Goal: Task Accomplishment & Management: Complete application form

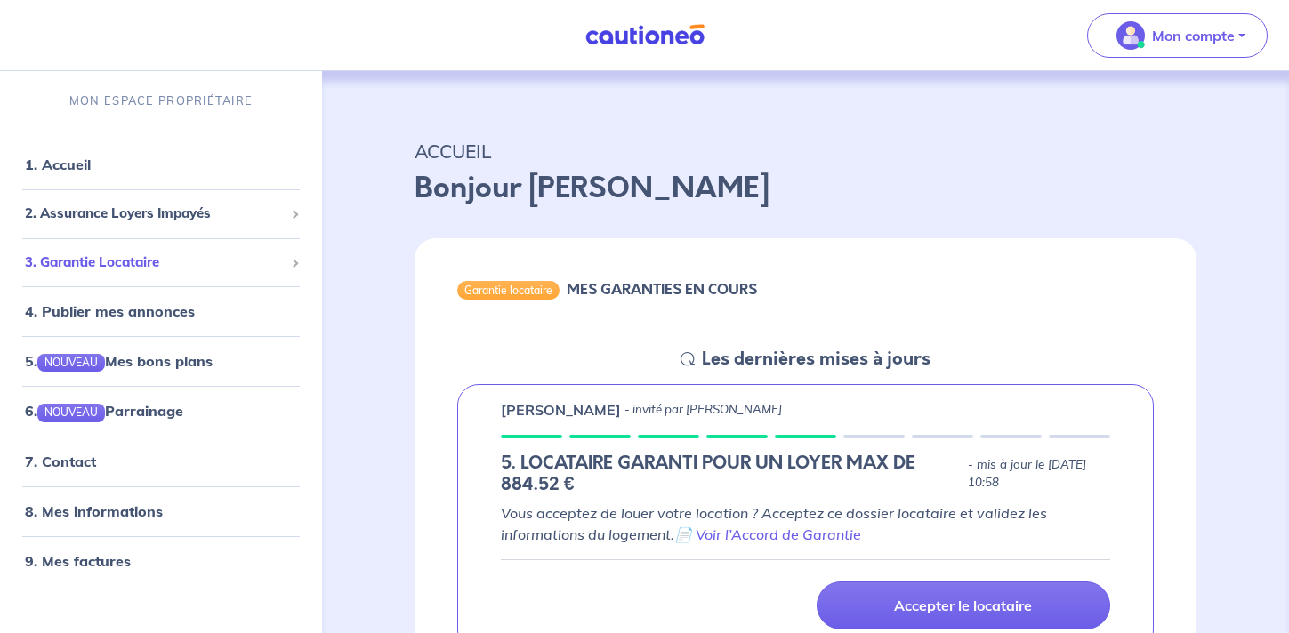
click at [197, 276] on div "3. Garantie Locataire" at bounding box center [161, 262] width 308 height 35
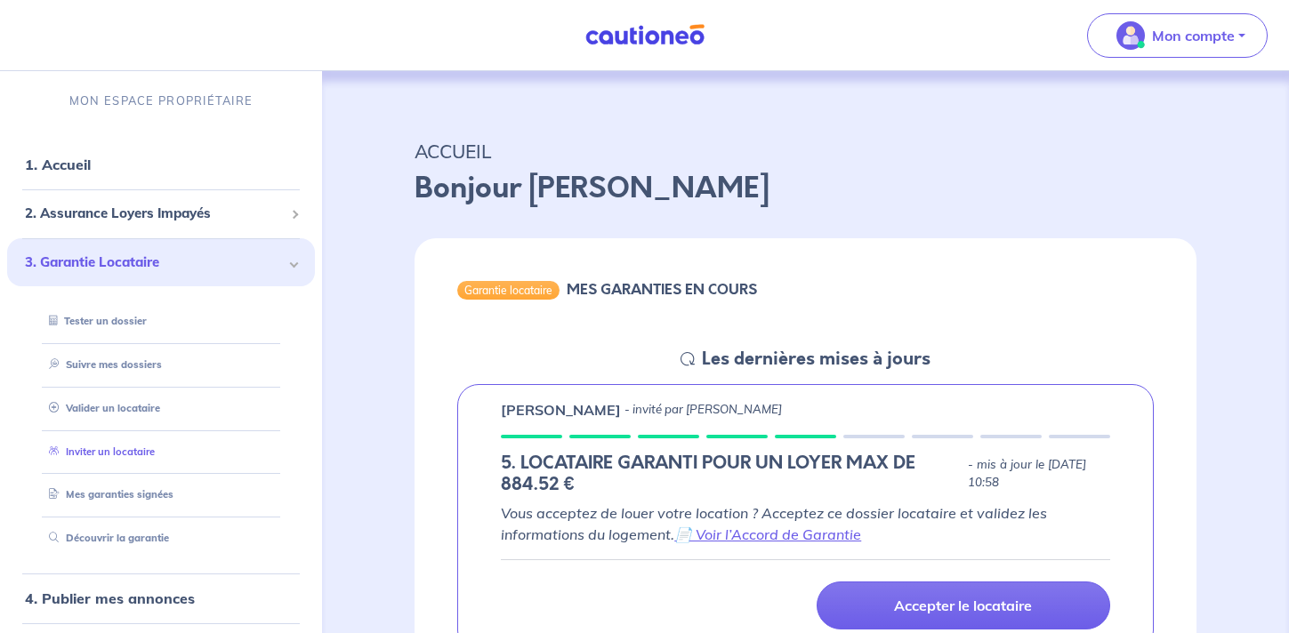
click at [144, 449] on link "Inviter un locataire" at bounding box center [98, 452] width 113 height 12
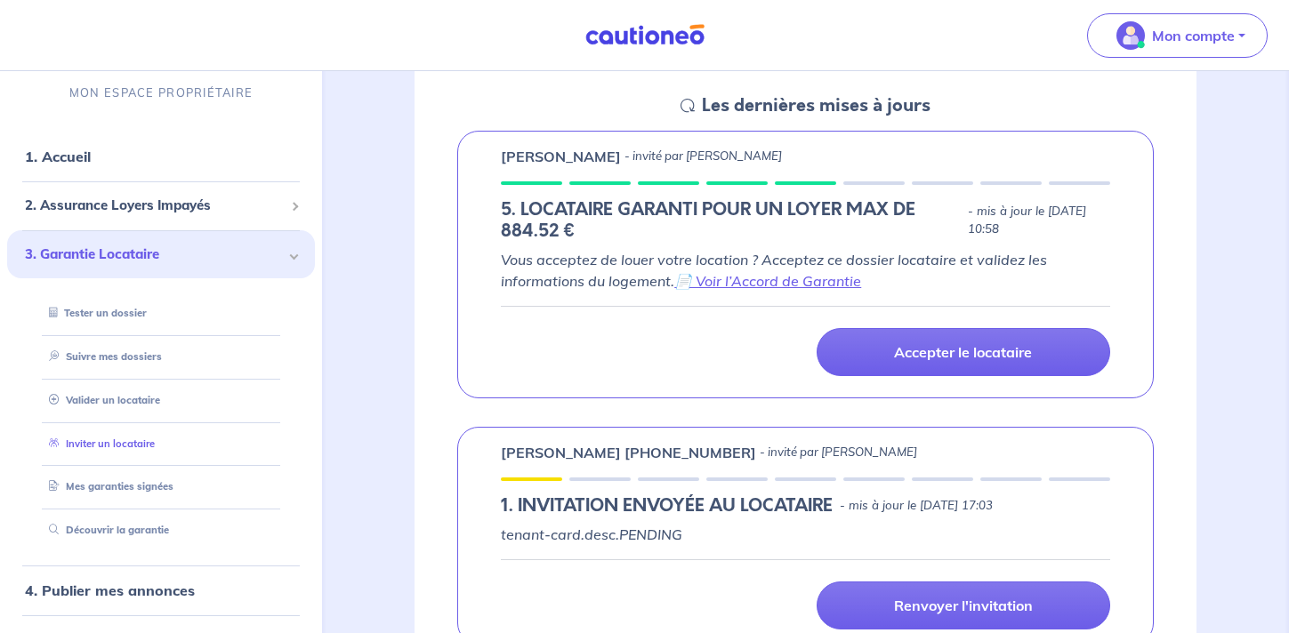
select select "FR"
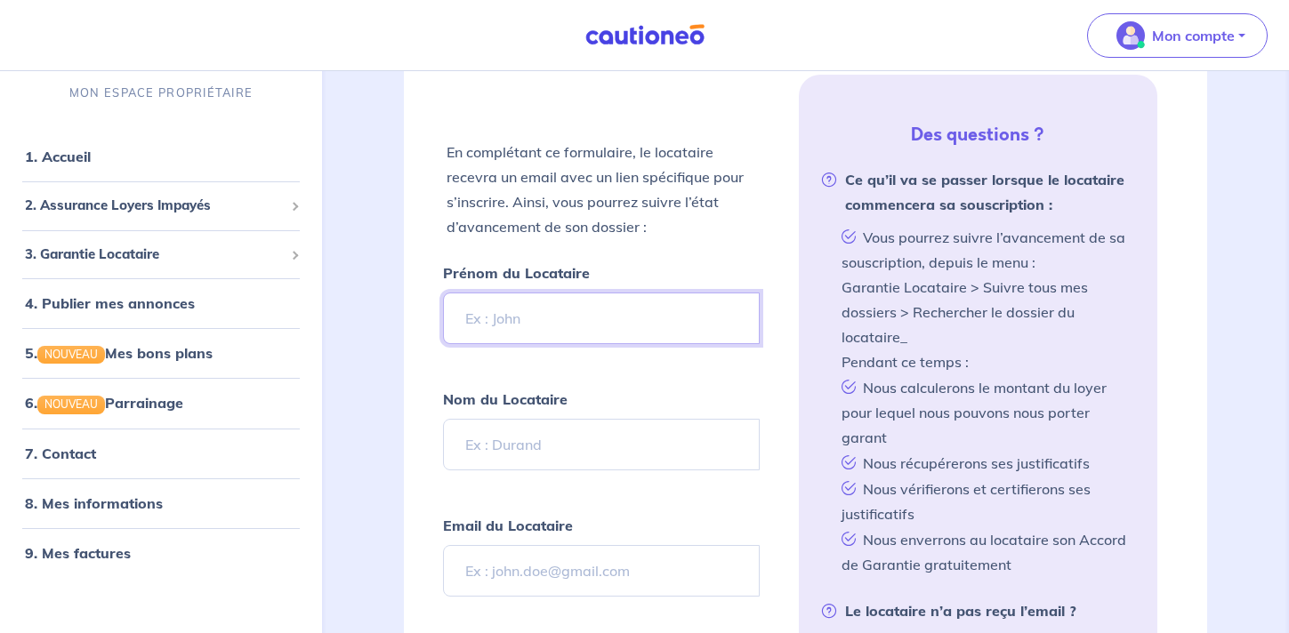
scroll to position [378, 0]
click at [617, 311] on input "Prénom du Locataire" at bounding box center [601, 317] width 316 height 52
type input "[PERSON_NAME]"
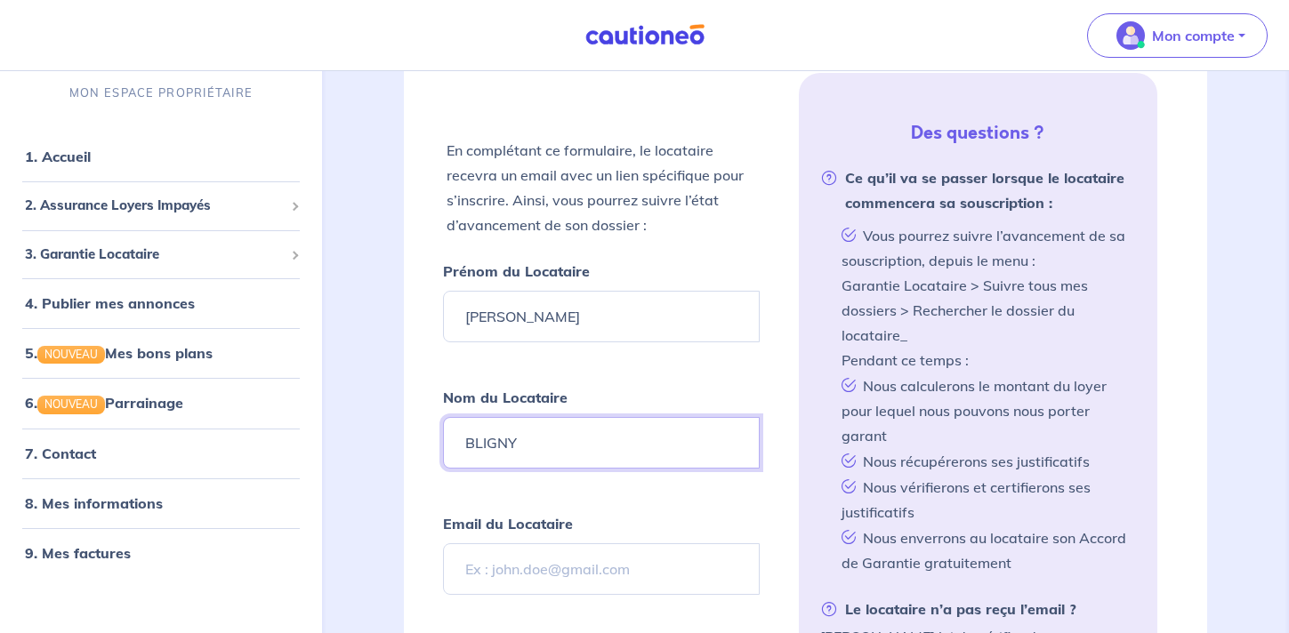
type input "BLIGNY"
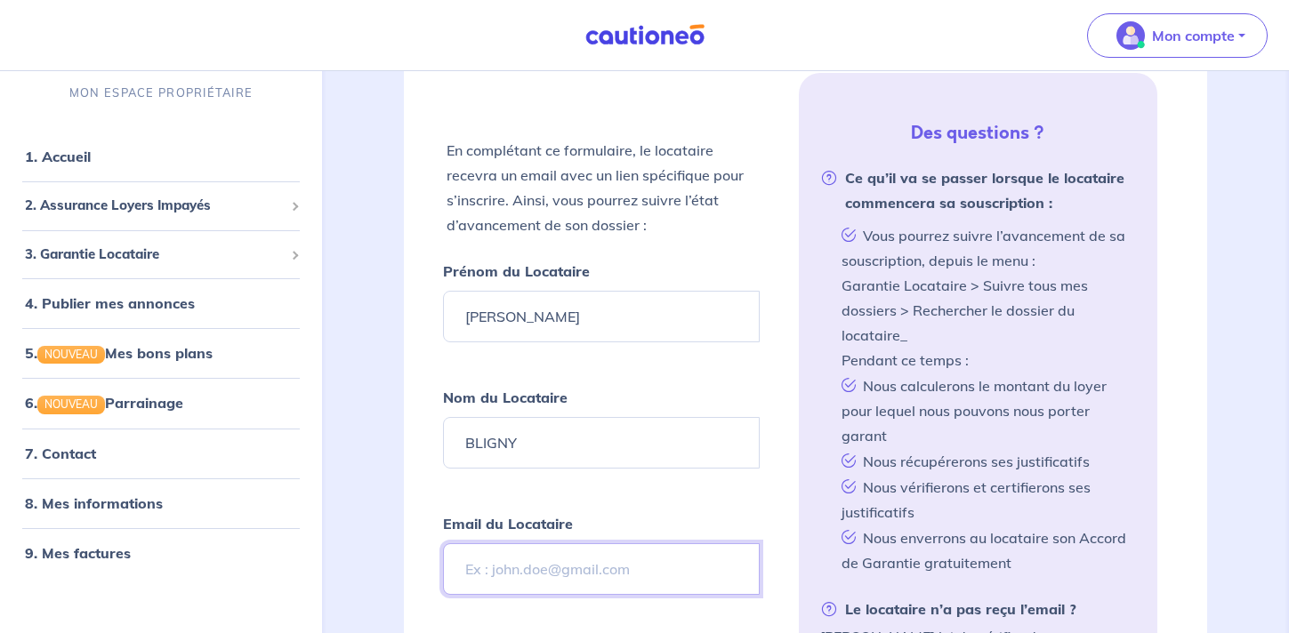
click at [580, 570] on input "Email du Locataire" at bounding box center [601, 569] width 316 height 52
type input "[EMAIL_ADDRESS][DOMAIN_NAME]"
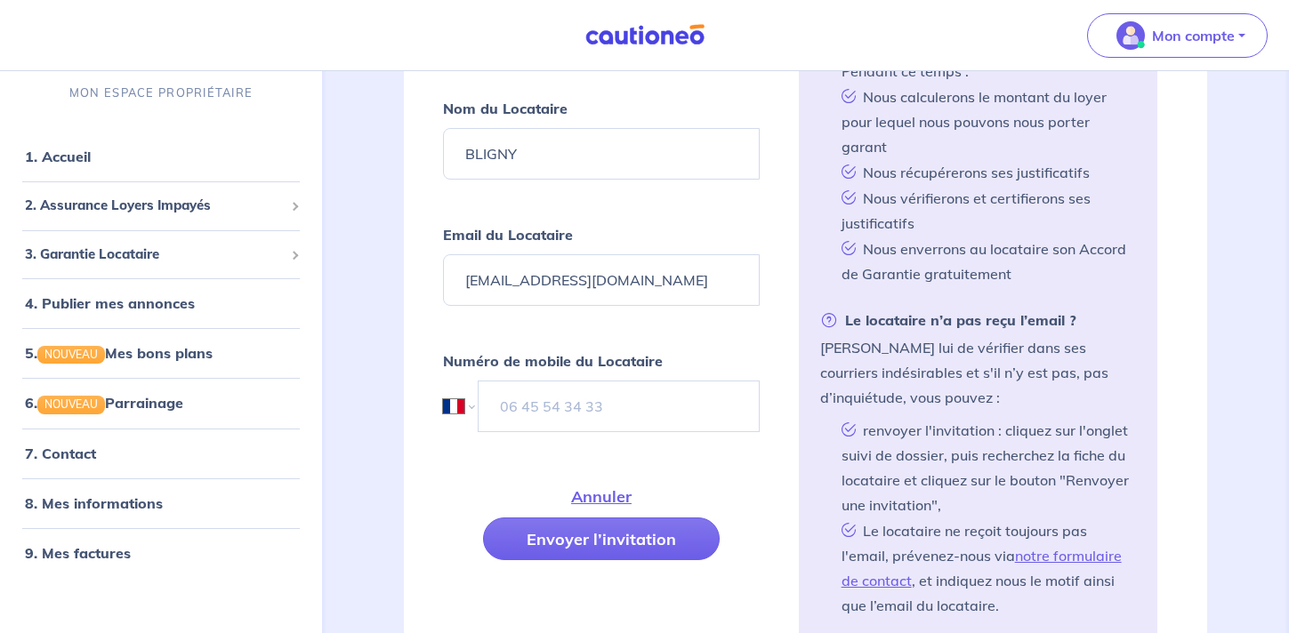
scroll to position [672, 0]
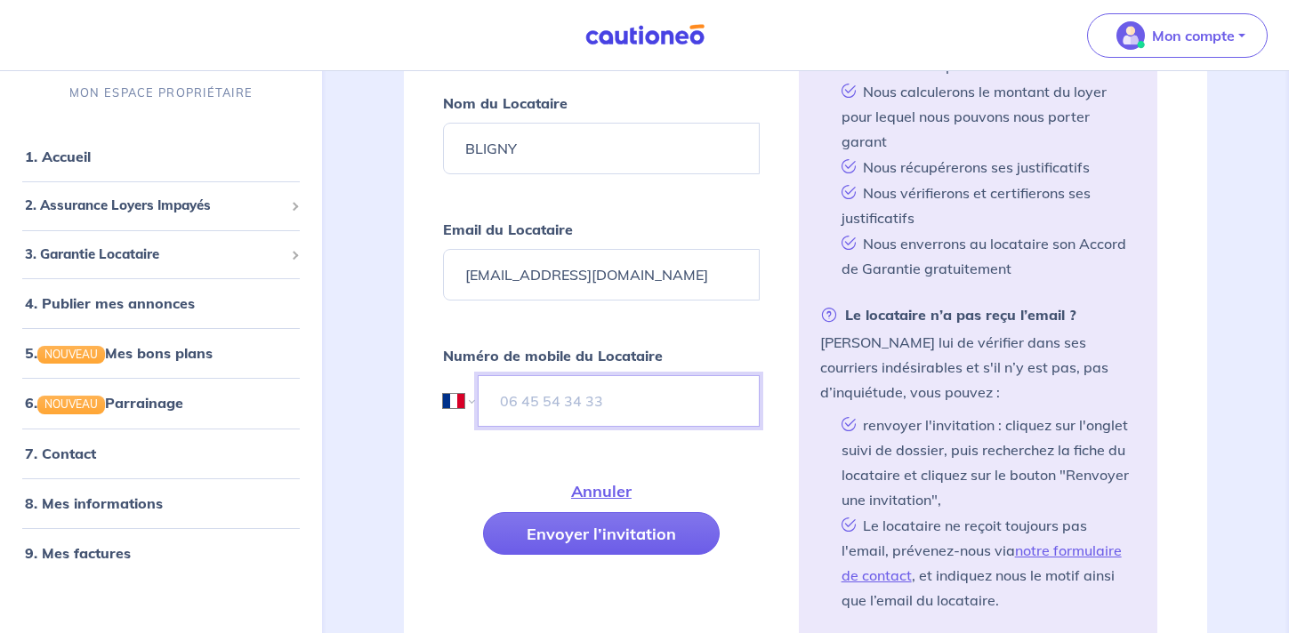
click at [574, 408] on input "tel" at bounding box center [618, 401] width 281 height 52
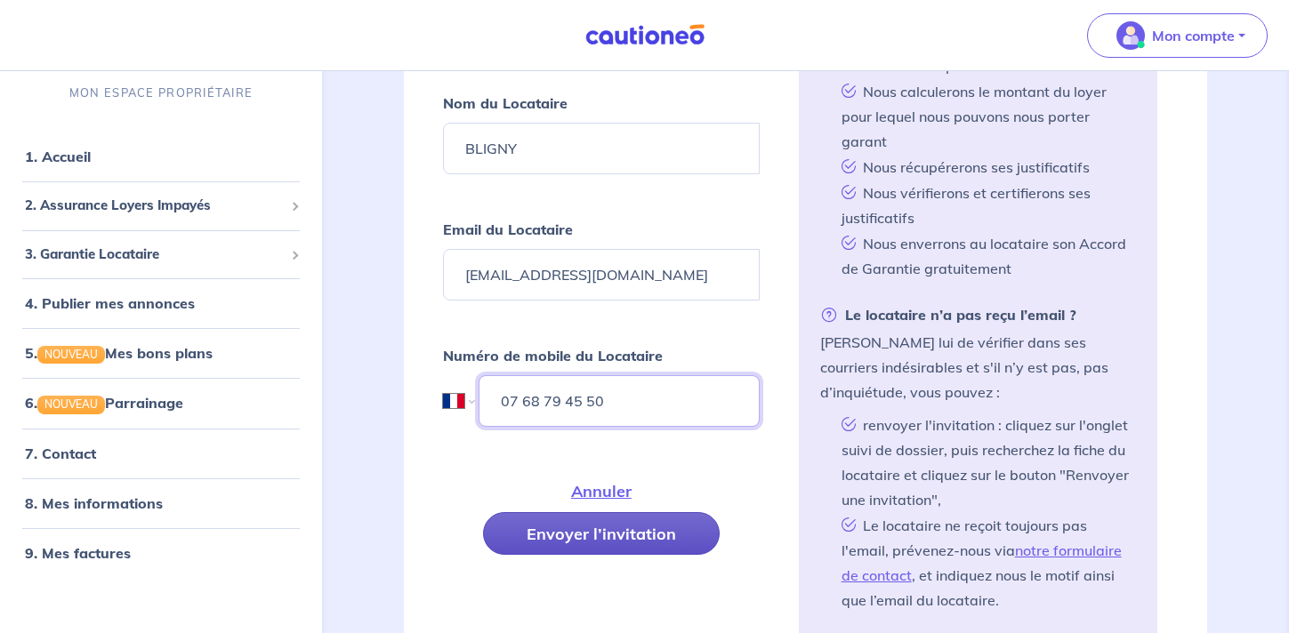
type input "07 68 79 45 50"
click at [618, 541] on button "Envoyer l’invitation" at bounding box center [601, 533] width 237 height 43
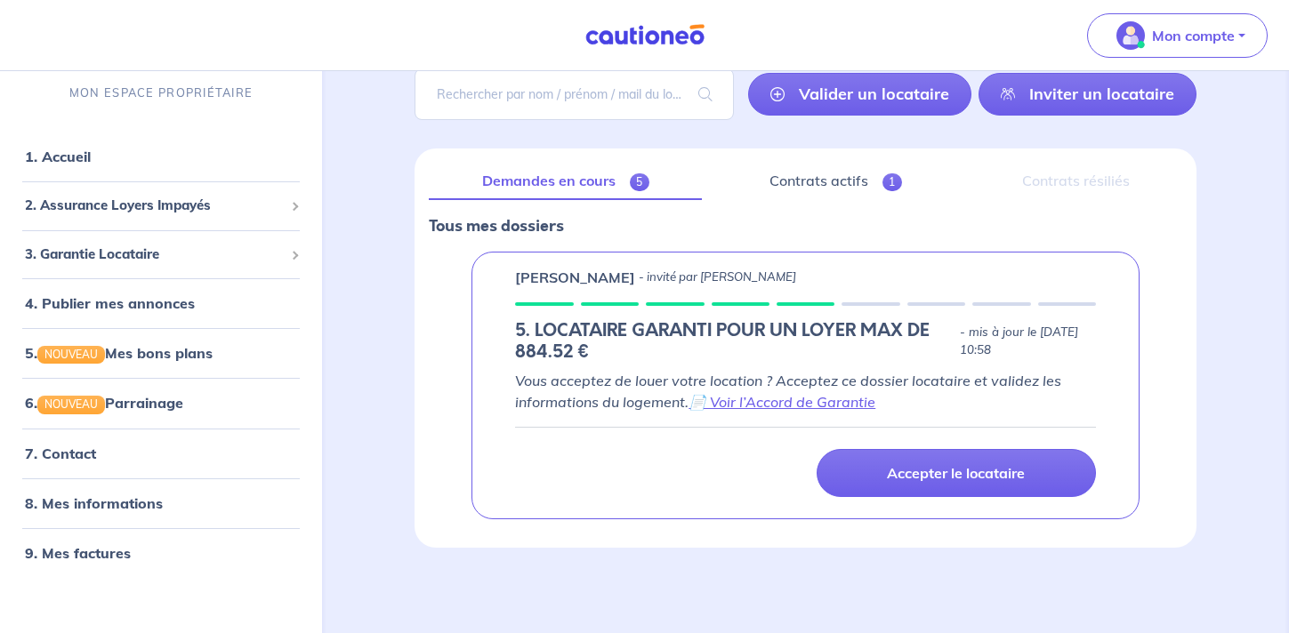
scroll to position [140, 0]
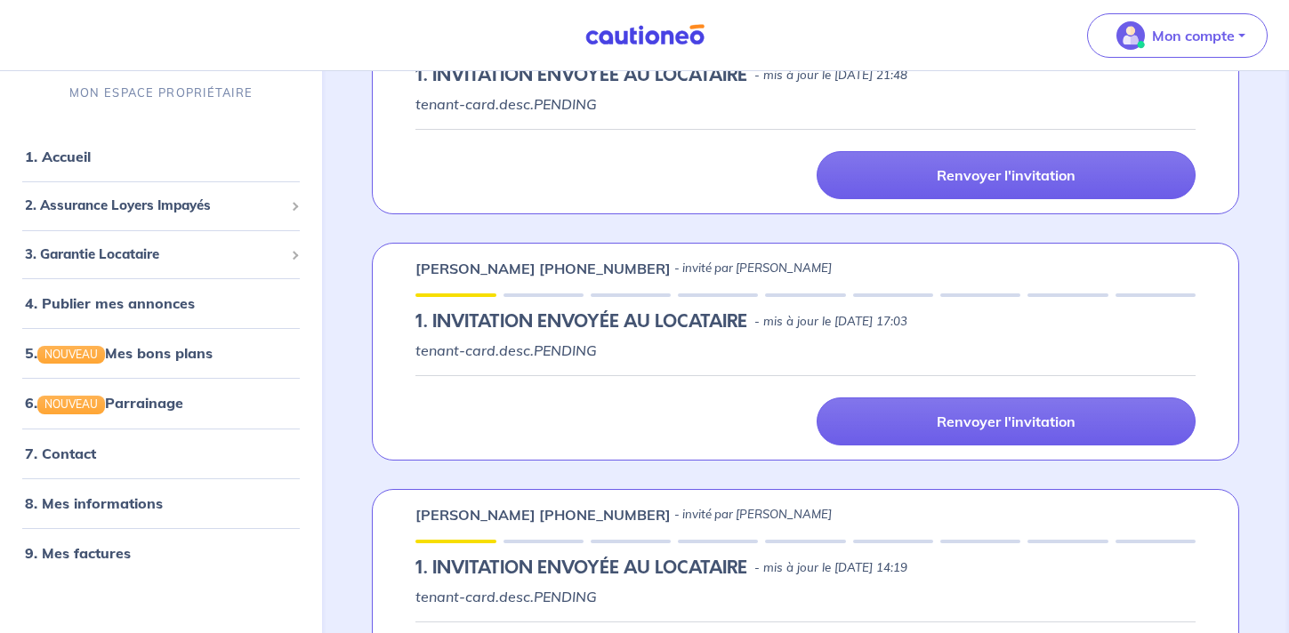
scroll to position [454, 0]
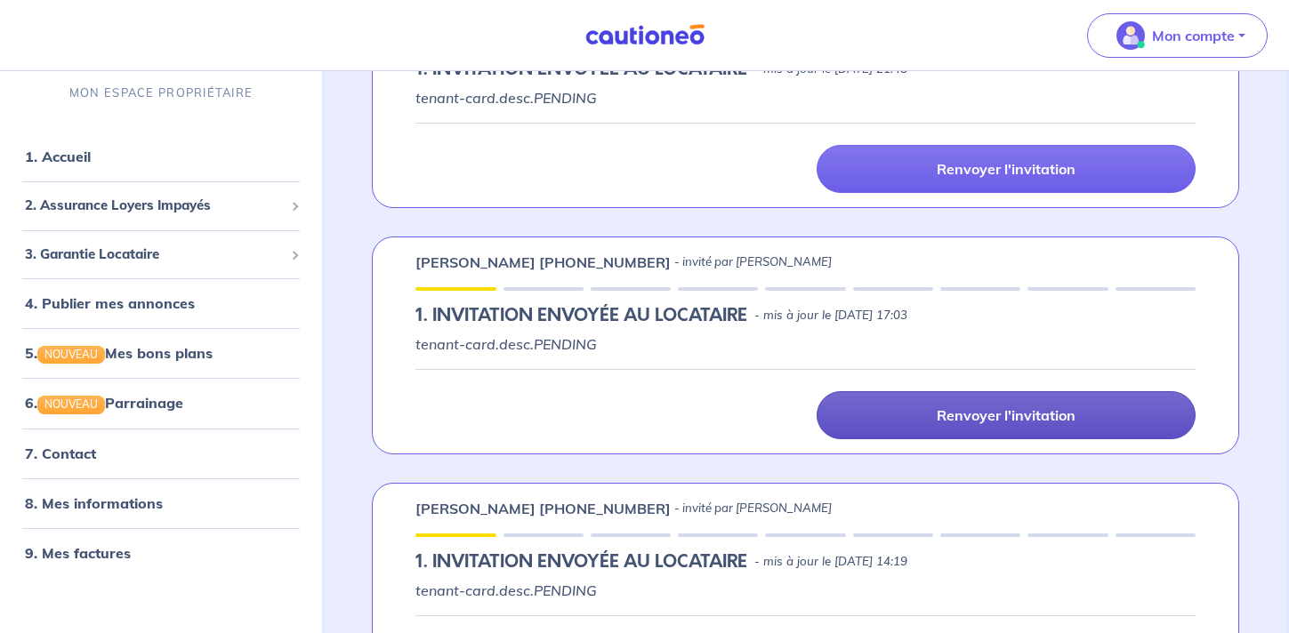
click at [938, 428] on link "Renvoyer l'invitation" at bounding box center [1005, 415] width 379 height 48
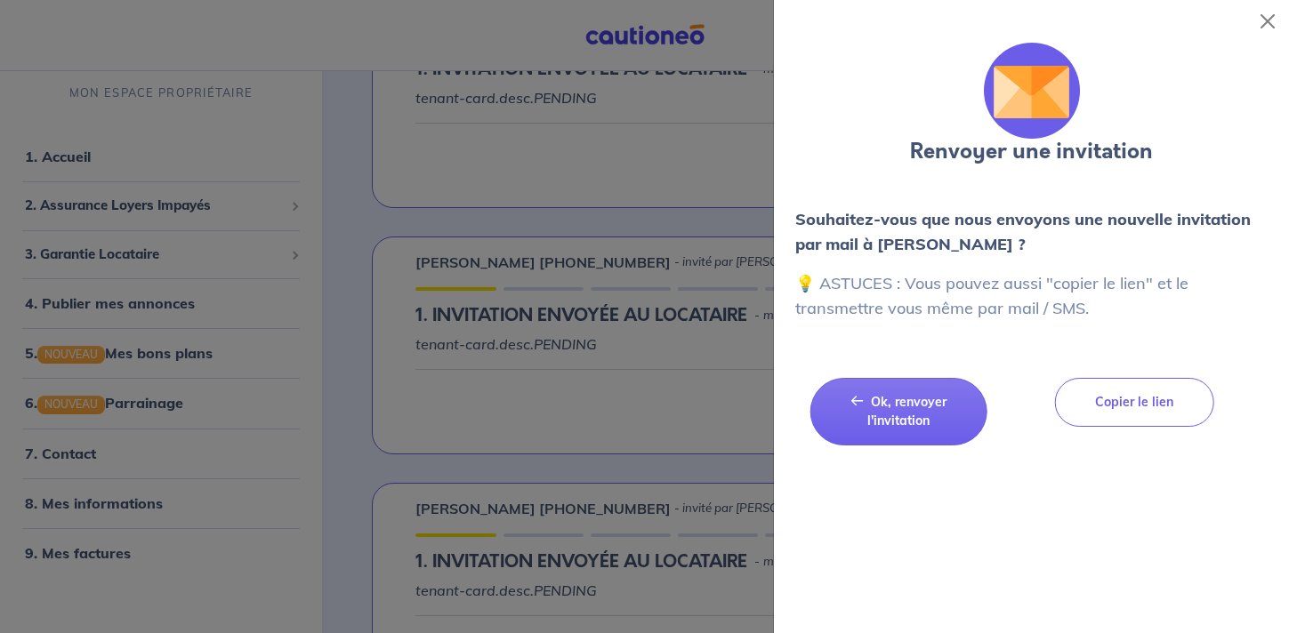
click at [651, 216] on div at bounding box center [644, 316] width 1289 height 633
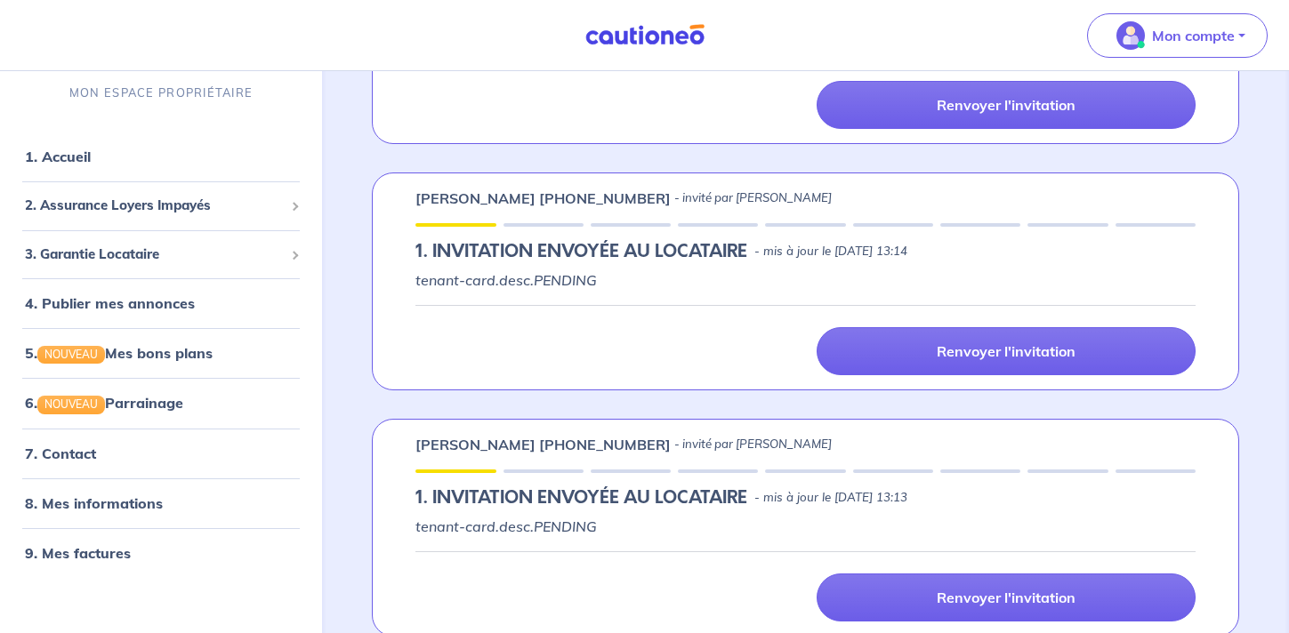
scroll to position [1027, 0]
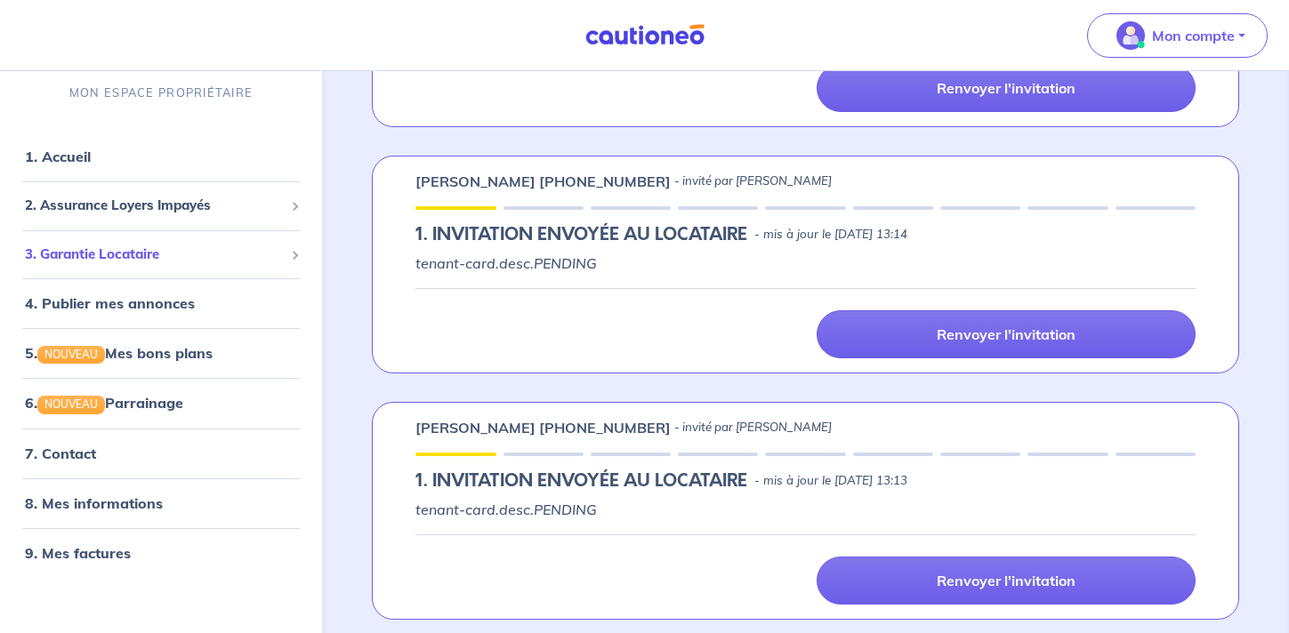
click at [148, 256] on span "3. Garantie Locataire" at bounding box center [154, 255] width 259 height 20
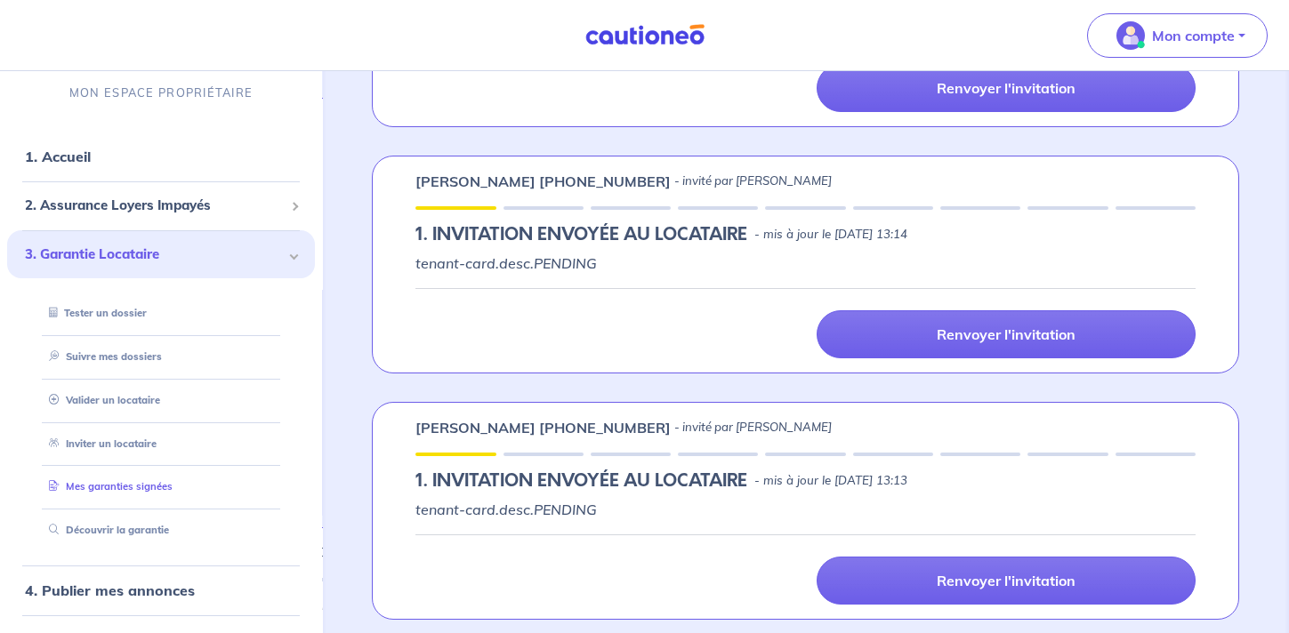
click at [173, 487] on link "Mes garanties signées" at bounding box center [107, 487] width 131 height 12
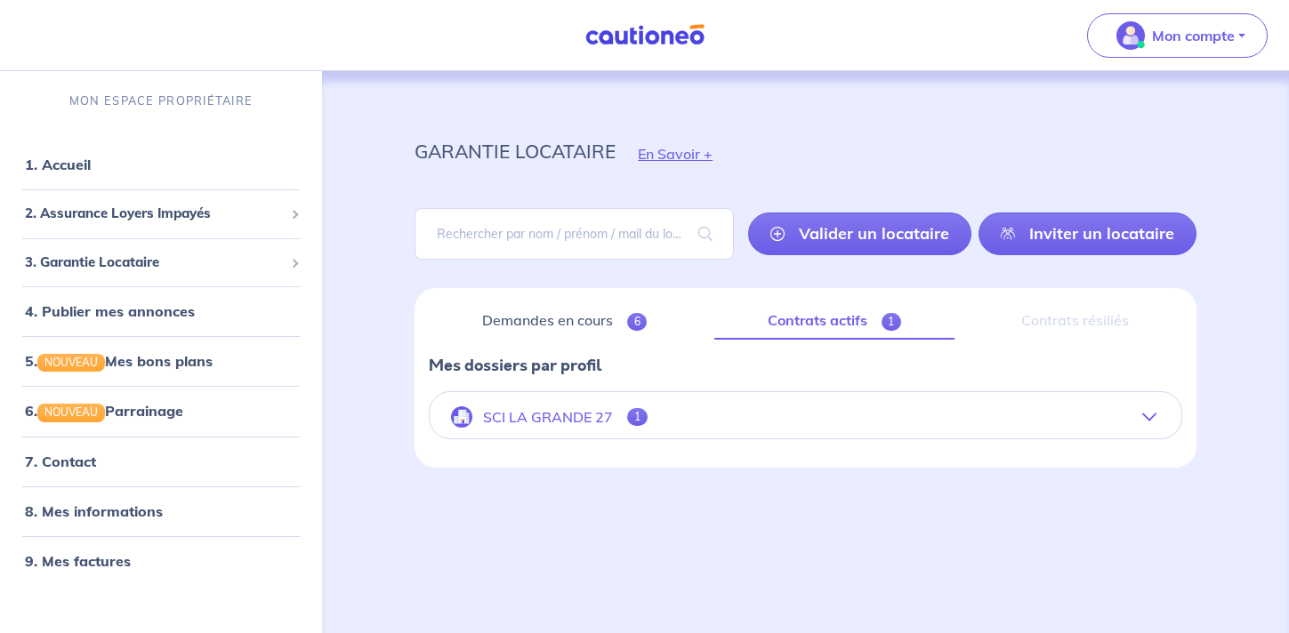
click at [1113, 424] on button "SCI LA GRANDE 27 1" at bounding box center [805, 417] width 751 height 43
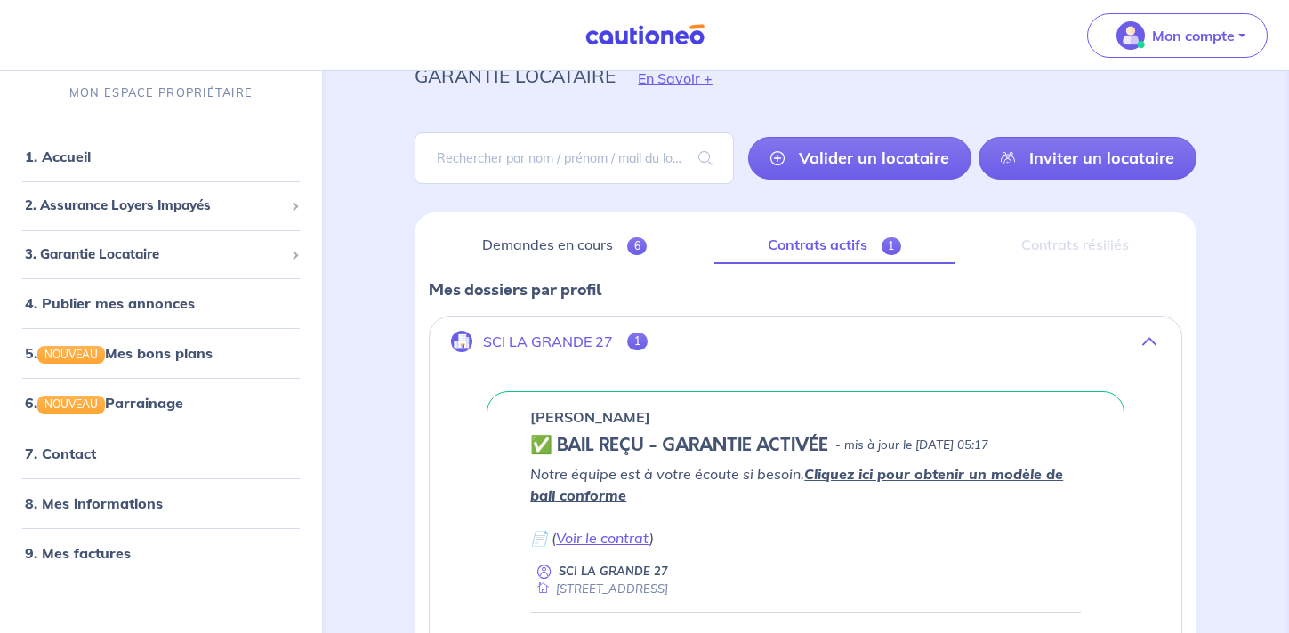
scroll to position [55, 0]
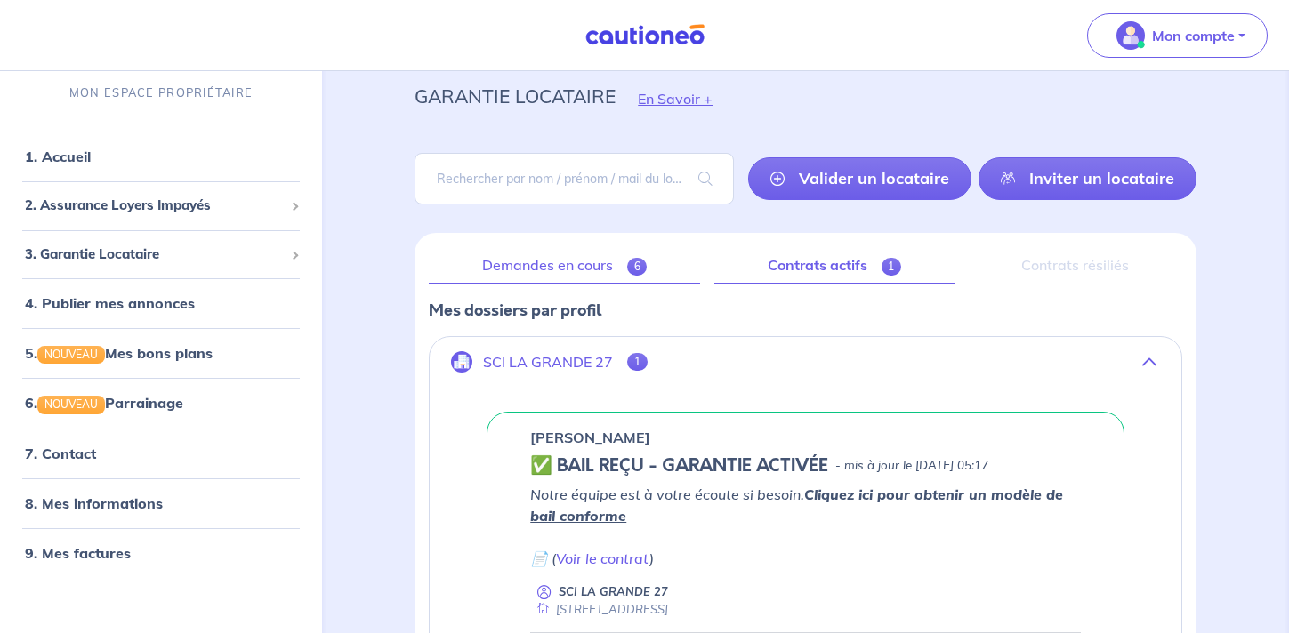
click at [615, 272] on link "Demandes en cours 6" at bounding box center [564, 265] width 271 height 37
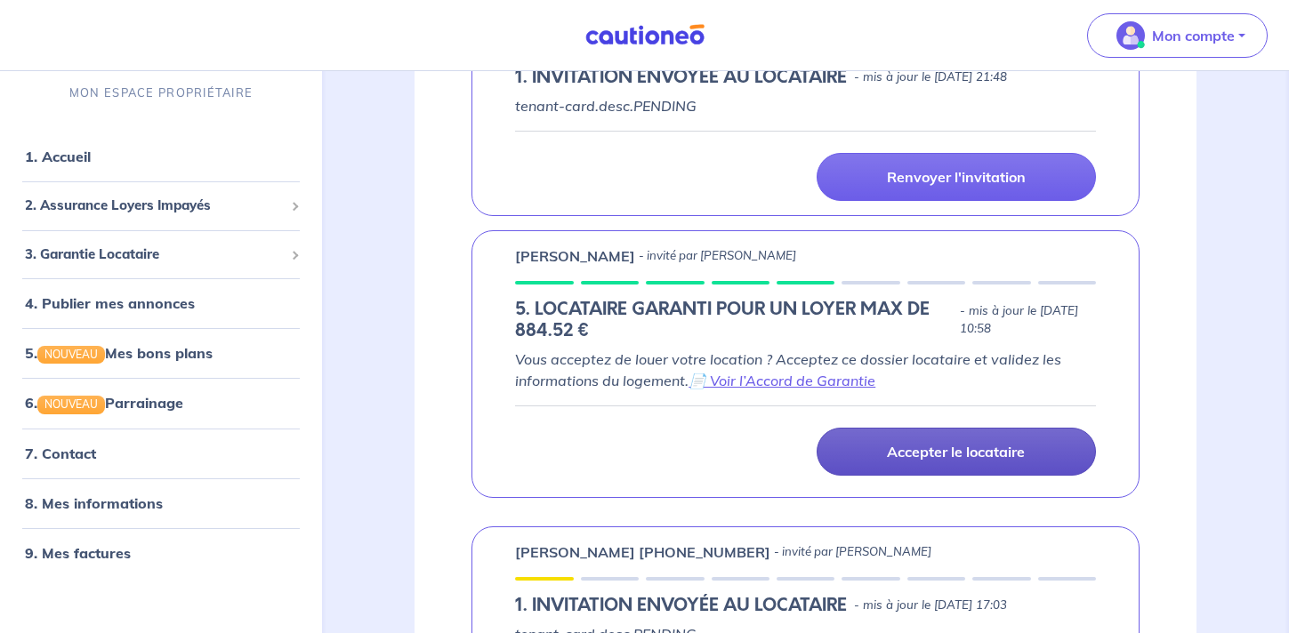
scroll to position [373, 0]
